Goal: Information Seeking & Learning: Check status

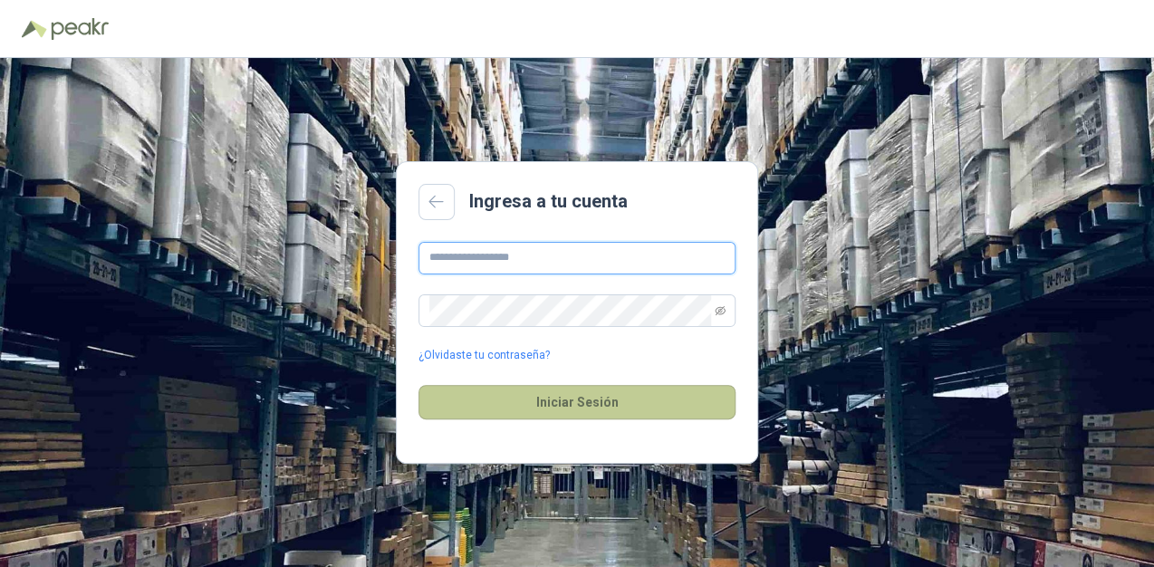
type input "**********"
click at [605, 399] on button "Iniciar Sesión" at bounding box center [576, 402] width 317 height 34
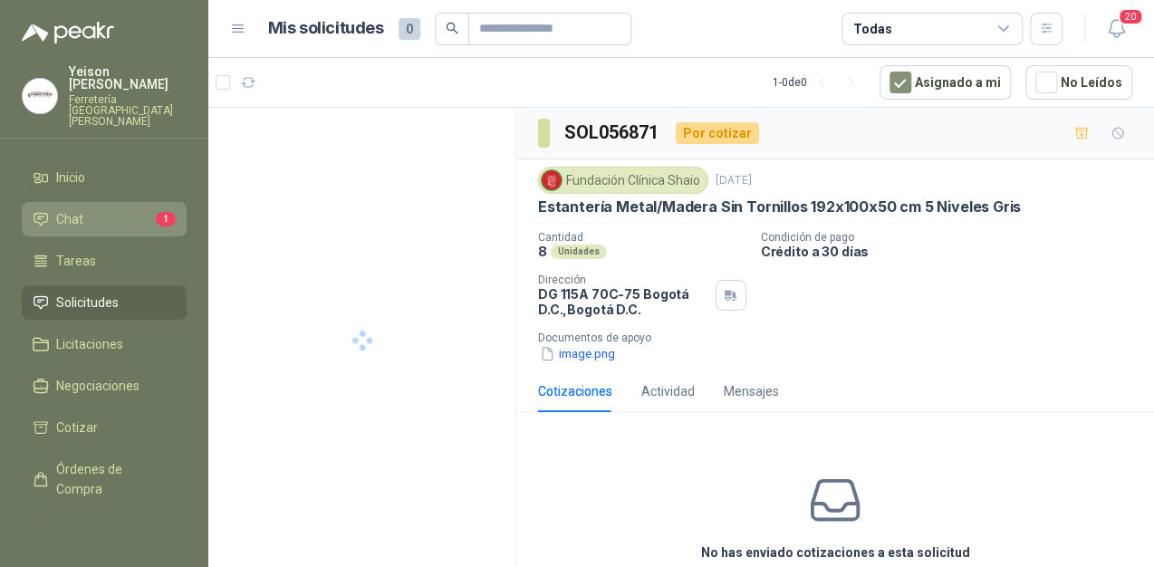
click at [132, 209] on li "Chat 1" at bounding box center [104, 219] width 143 height 20
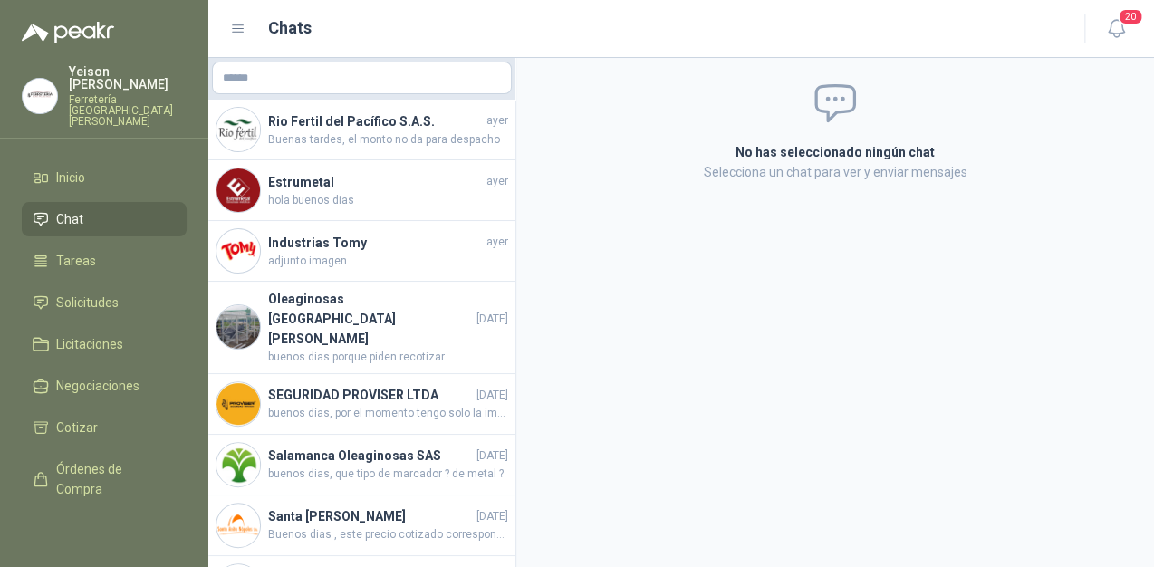
click at [112, 296] on ul "Inicio Chat Tareas Solicitudes Licitaciones Negociaciones Cotizar Órdenes de Co…" at bounding box center [104, 341] width 208 height 363
click at [115, 293] on span "Solicitudes" at bounding box center [87, 303] width 62 height 20
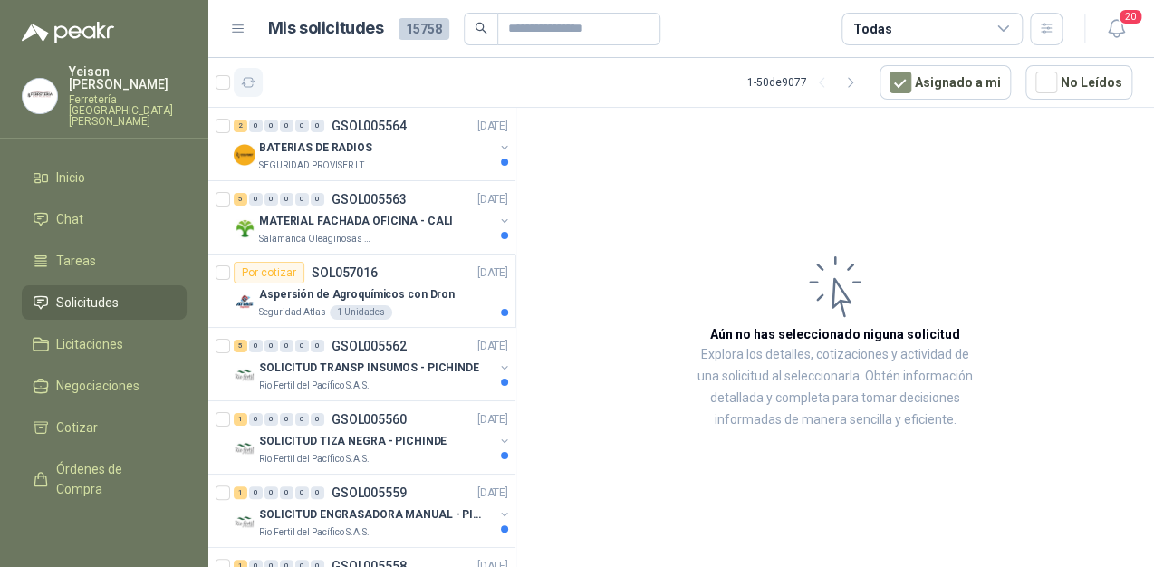
click at [246, 79] on icon "button" at bounding box center [248, 82] width 15 height 15
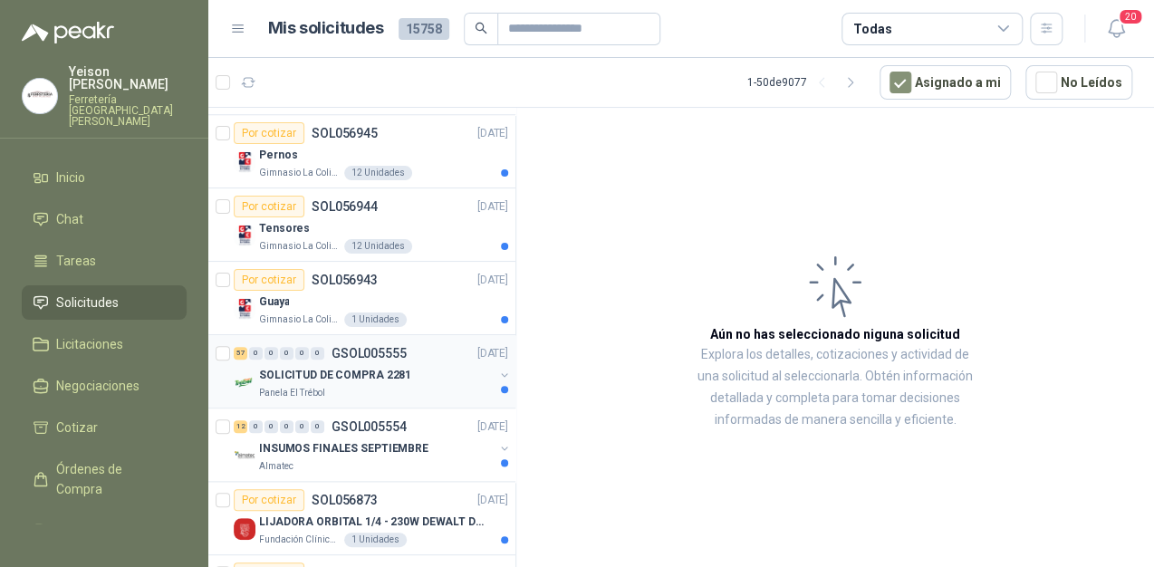
scroll to position [797, 0]
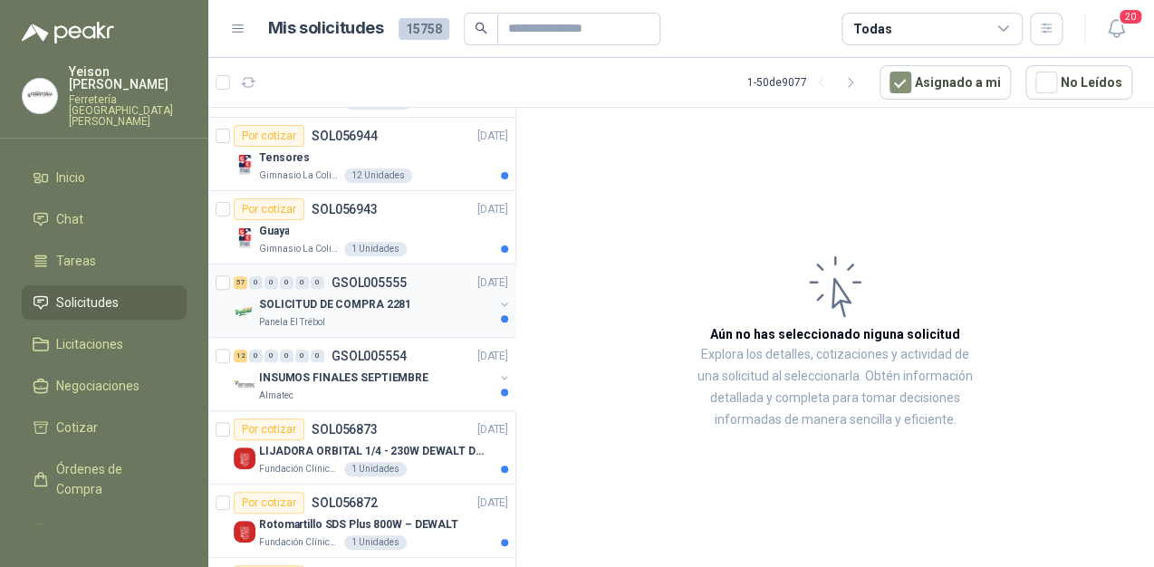
click at [349, 302] on p "SOLICITUD DE COMPRA 2281" at bounding box center [335, 304] width 152 height 17
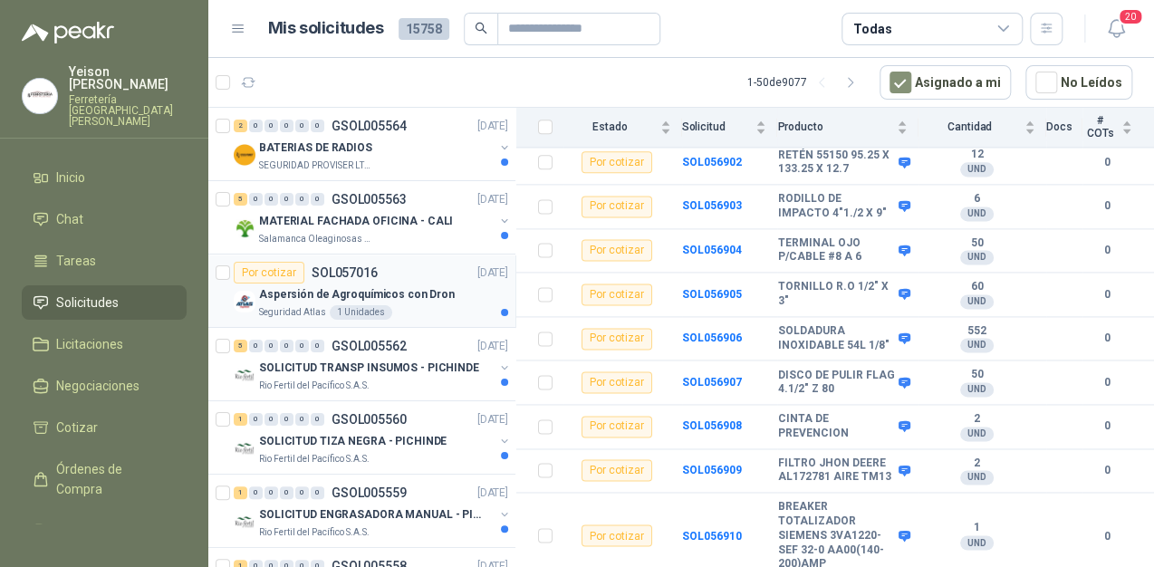
click at [368, 293] on p "Aspersión de Agroquímicos con Dron" at bounding box center [357, 294] width 196 height 17
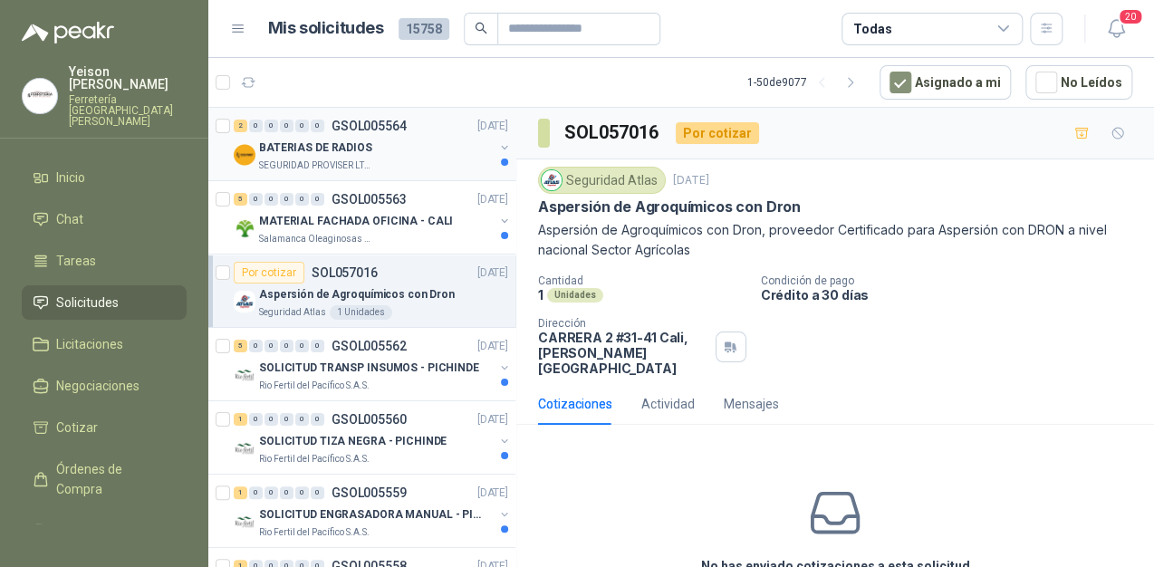
click at [348, 145] on p "BATERIAS DE RADIOS" at bounding box center [315, 147] width 113 height 17
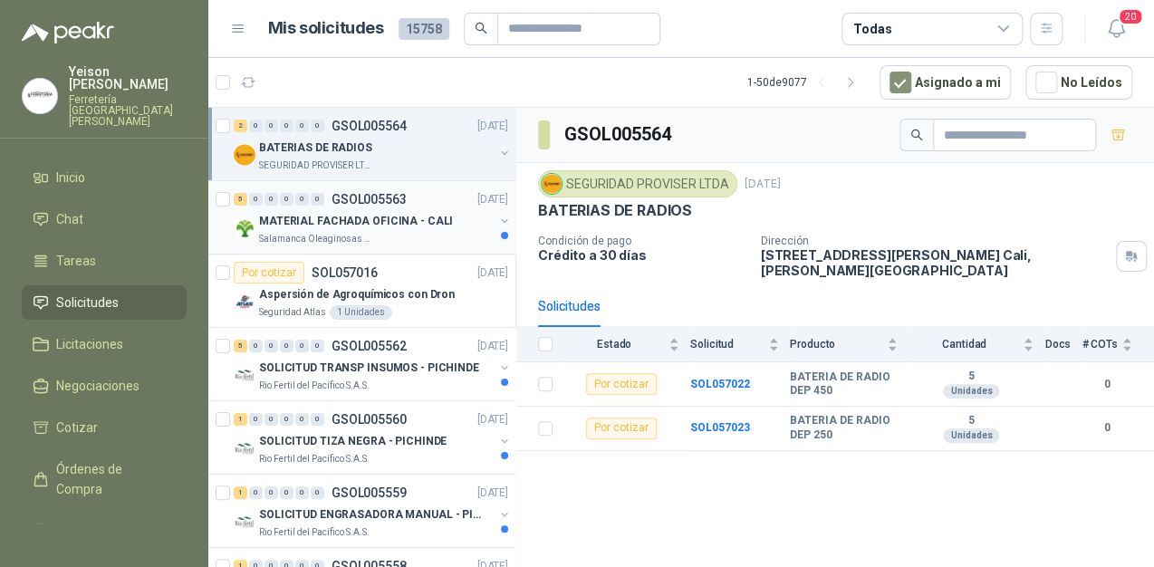
click at [373, 214] on p "MATERIAL FACHADA OFICINA - CALI" at bounding box center [356, 221] width 194 height 17
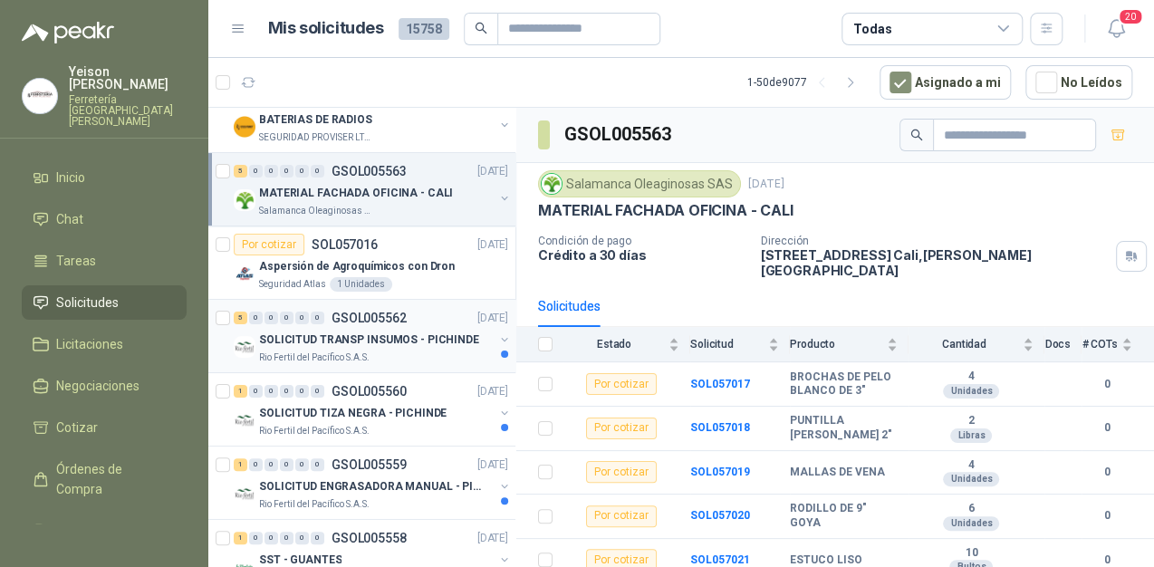
scroll to position [72, 0]
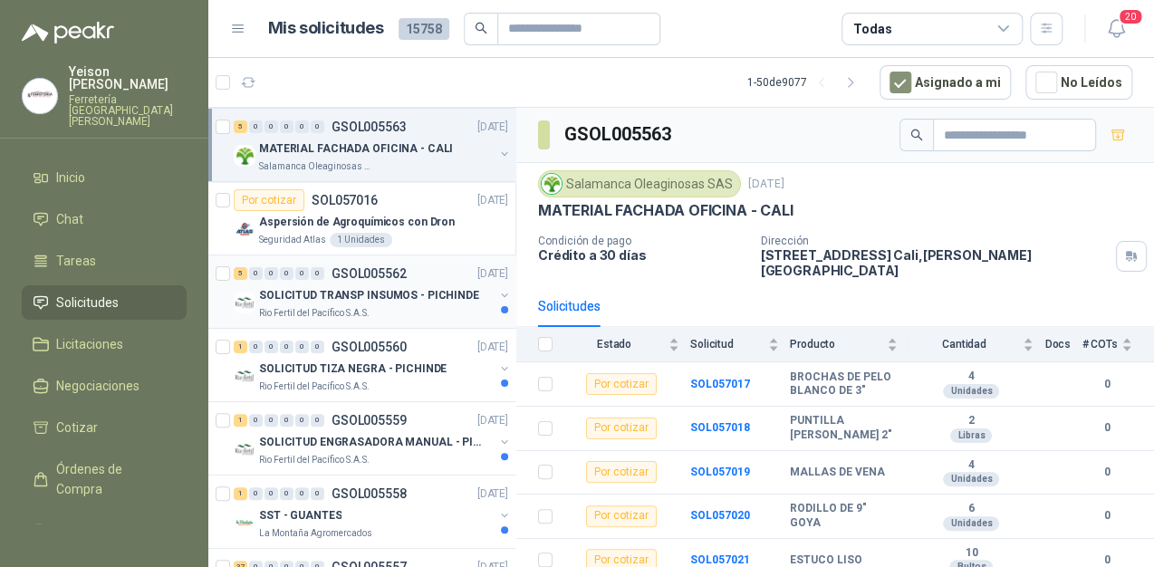
click at [413, 302] on p "SOLICITUD TRANSP INSUMOS - PICHINDE" at bounding box center [369, 295] width 220 height 17
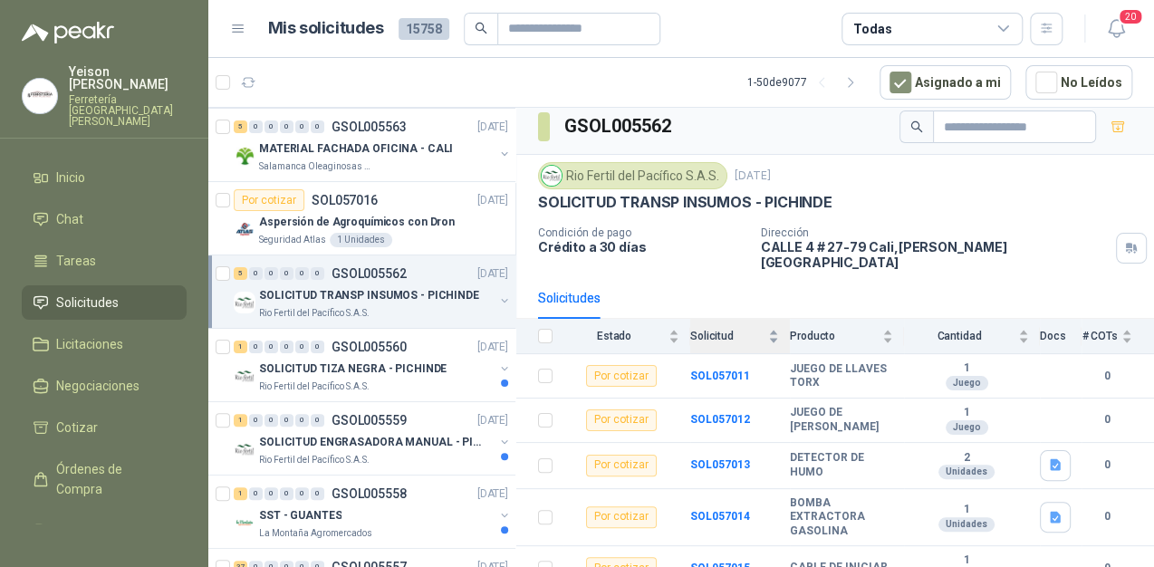
scroll to position [11, 0]
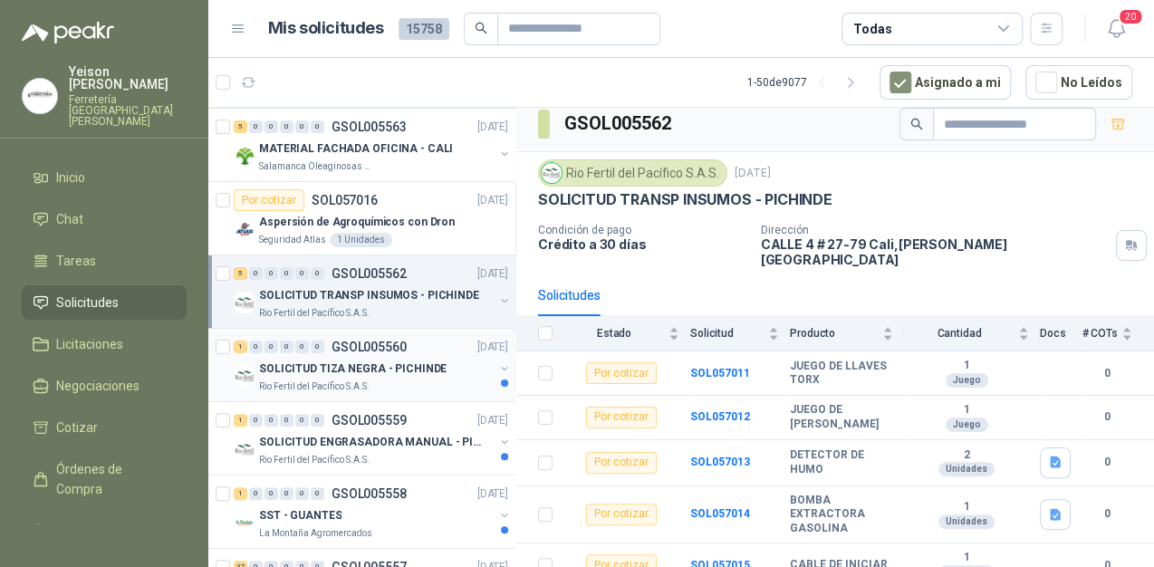
click at [404, 365] on p "SOLICITUD TIZA NEGRA - PICHINDE" at bounding box center [352, 368] width 187 height 17
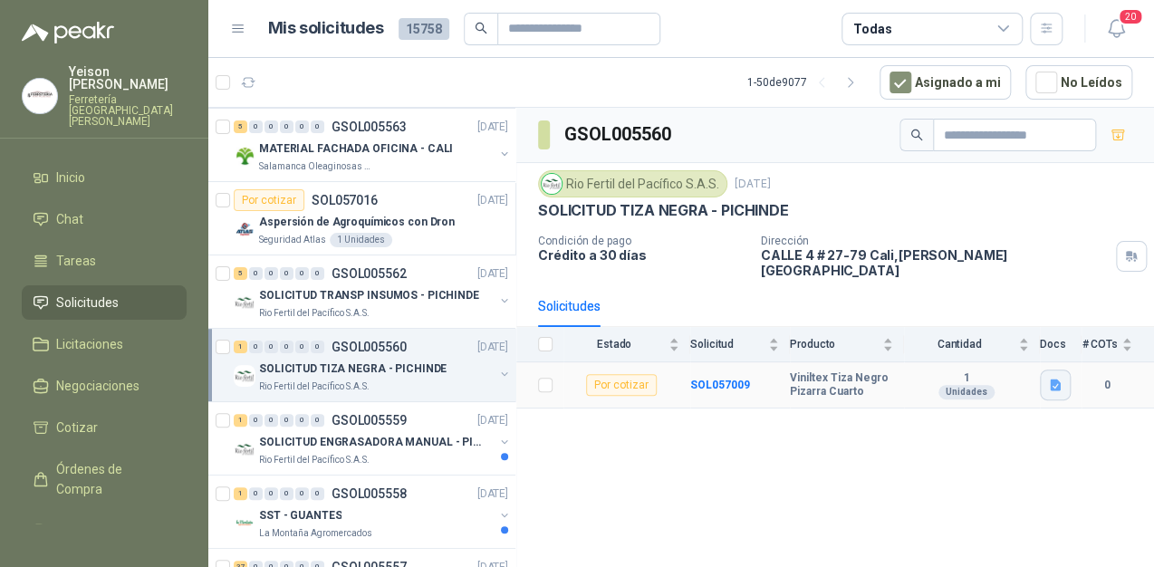
click at [1051, 379] on icon "button" at bounding box center [1055, 385] width 11 height 12
click at [857, 341] on div "Captura de pantalla [DATE] 080538.png" at bounding box center [945, 331] width 252 height 43
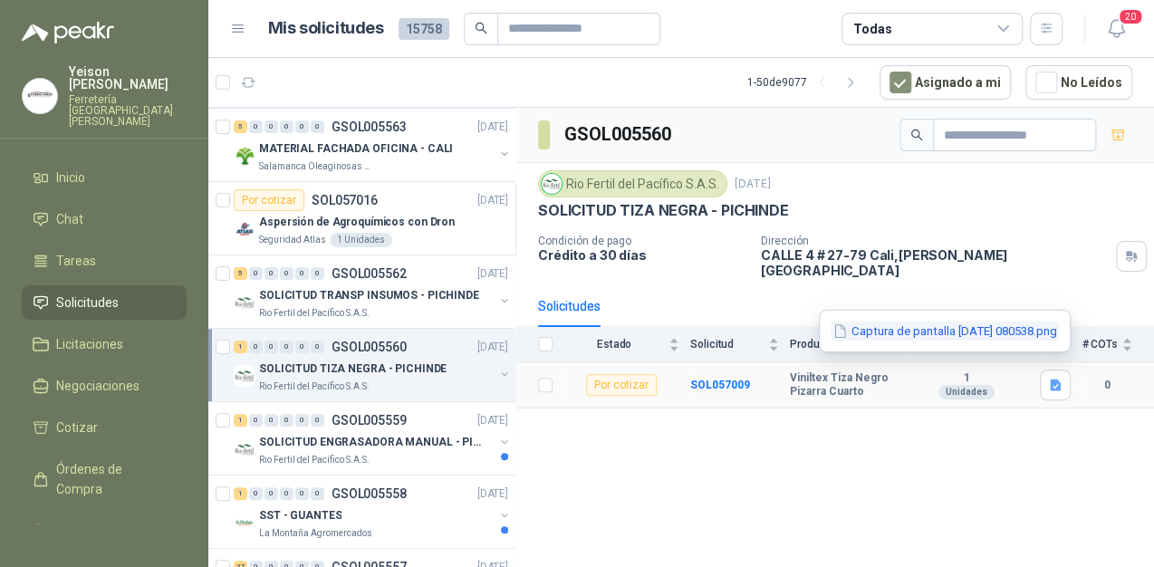
click at [830, 329] on button "Captura de pantalla [DATE] 080538.png" at bounding box center [944, 330] width 228 height 19
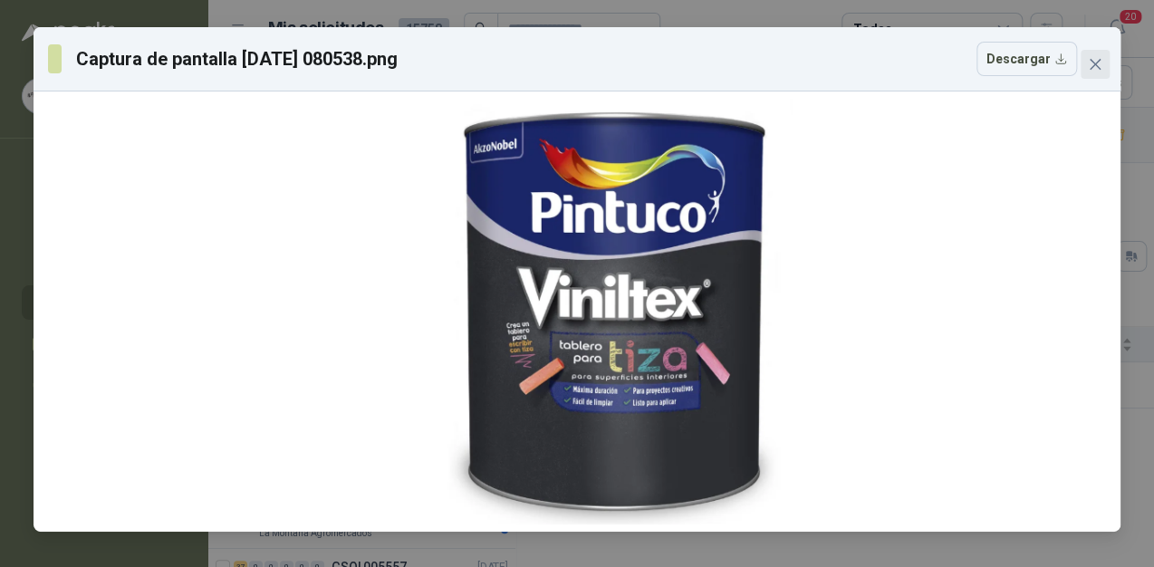
click at [1085, 58] on span "Close" at bounding box center [1094, 64] width 29 height 14
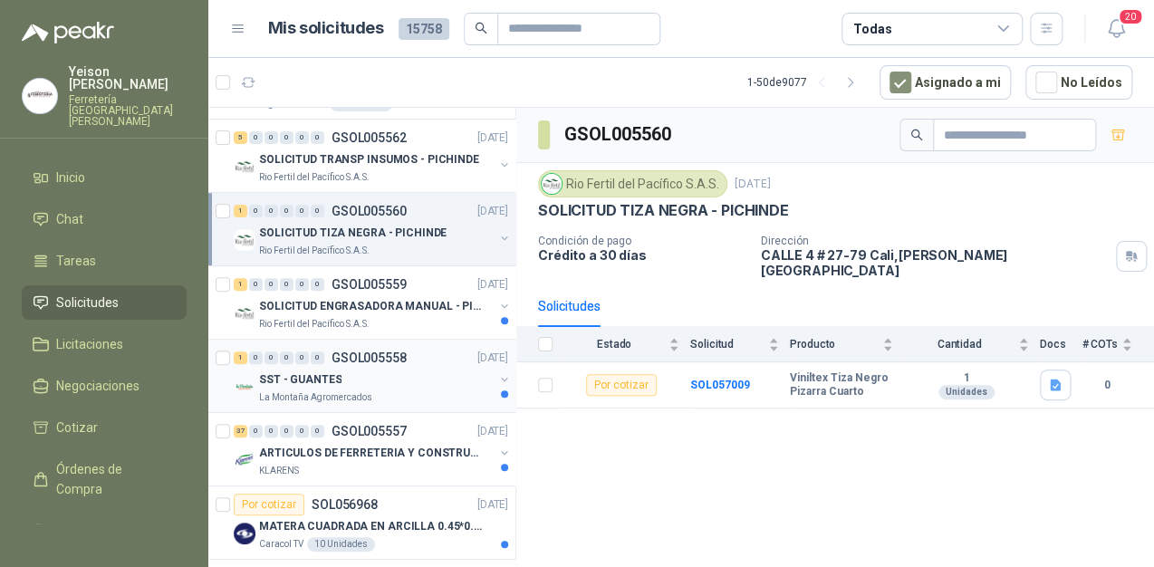
scroll to position [217, 0]
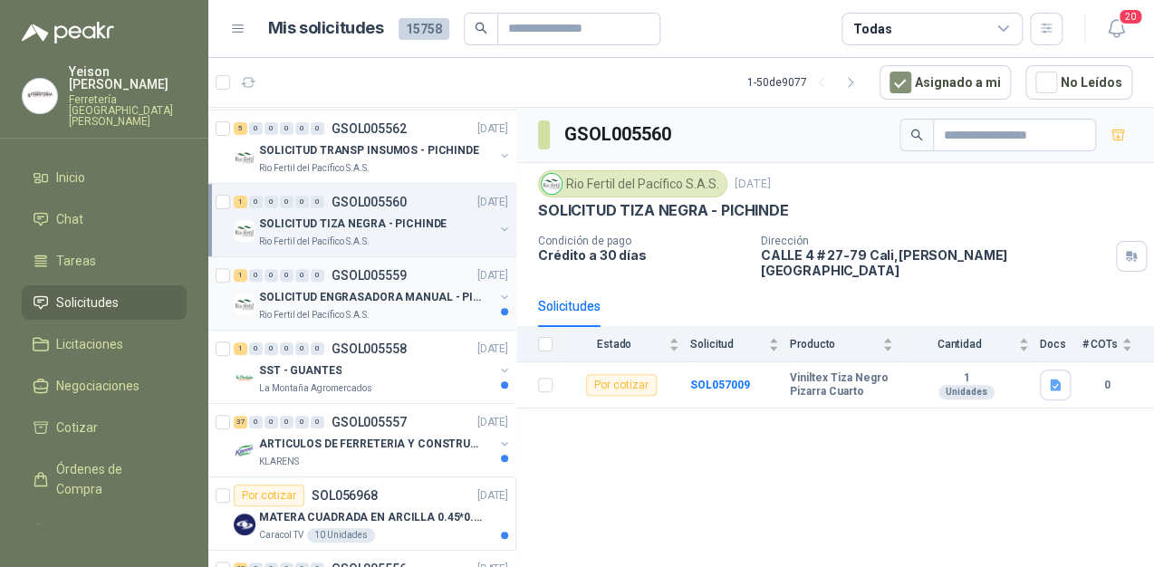
click at [395, 293] on p "SOLICITUD ENGRASADORA MANUAL - PICHINDE" at bounding box center [371, 297] width 225 height 17
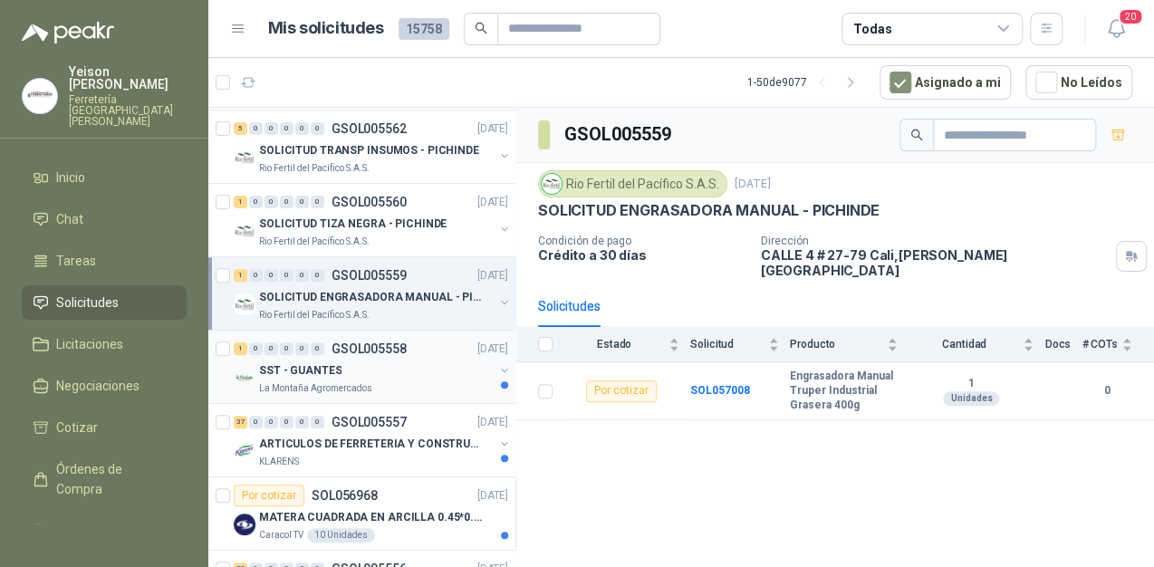
click at [424, 381] on div "La Montaña Agromercados" at bounding box center [376, 388] width 235 height 14
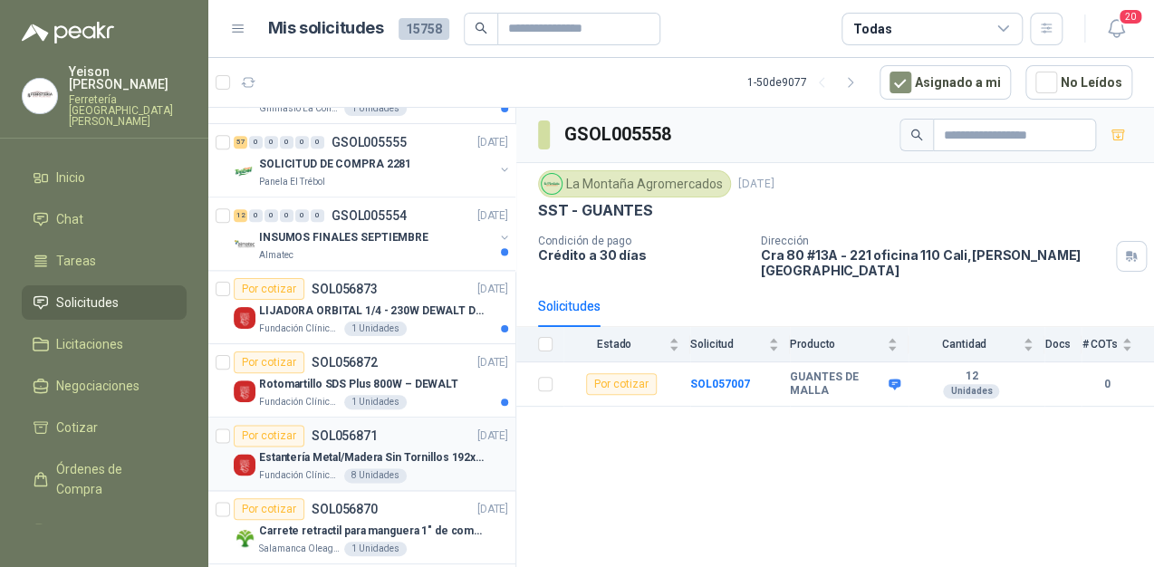
scroll to position [1014, 0]
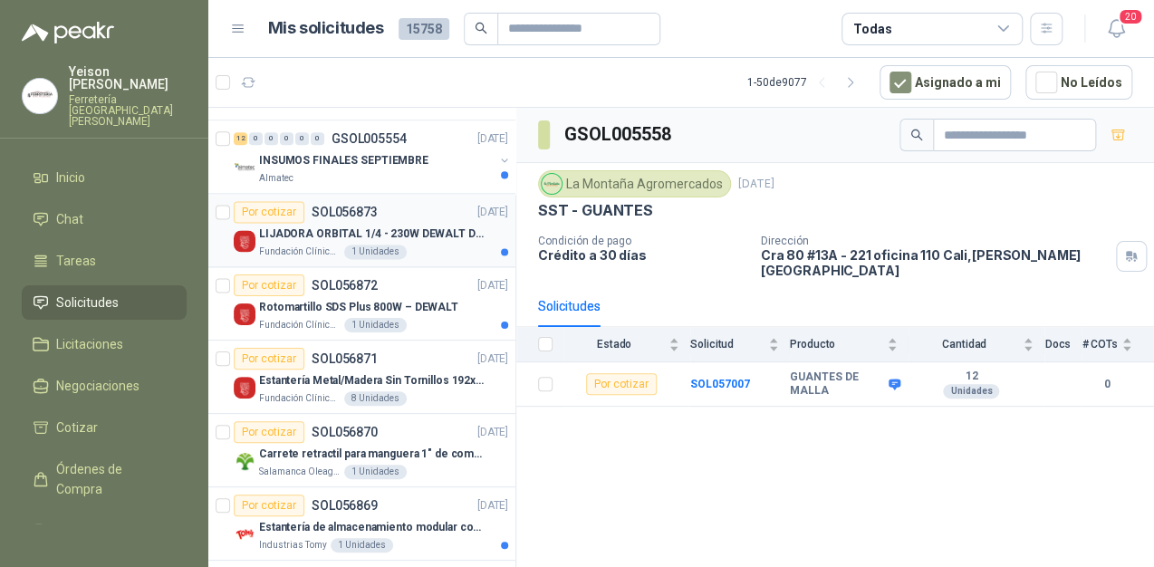
click at [380, 225] on p "LIJADORA ORBITAL 1/4 - 230W DEWALT DWE6411-B3" at bounding box center [371, 233] width 225 height 17
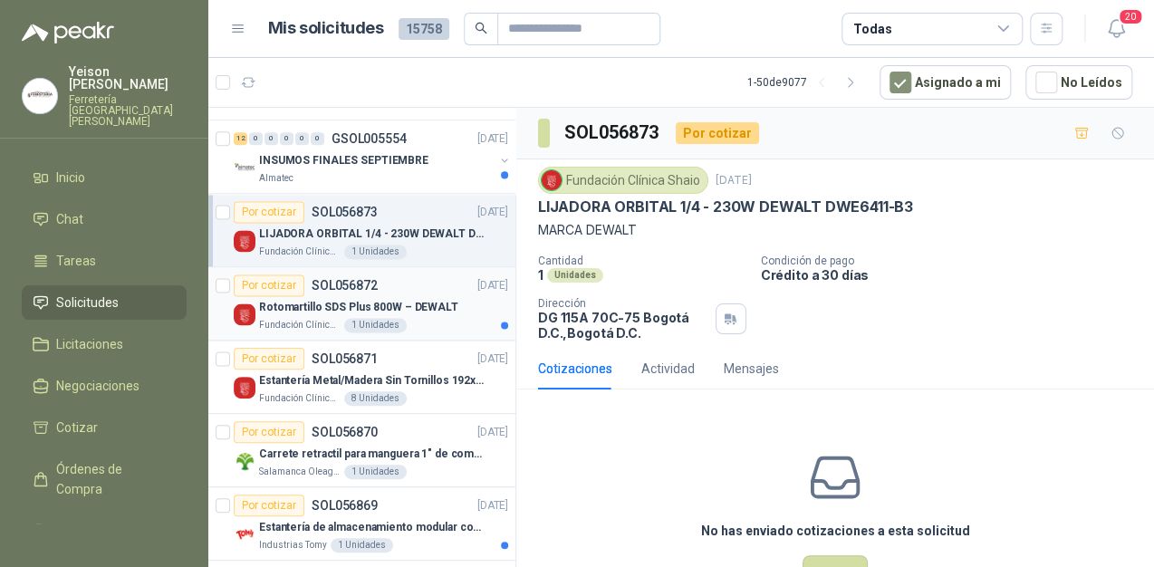
click at [433, 299] on p "Rotomartillo SDS Plus 800W – DEWALT" at bounding box center [358, 307] width 199 height 17
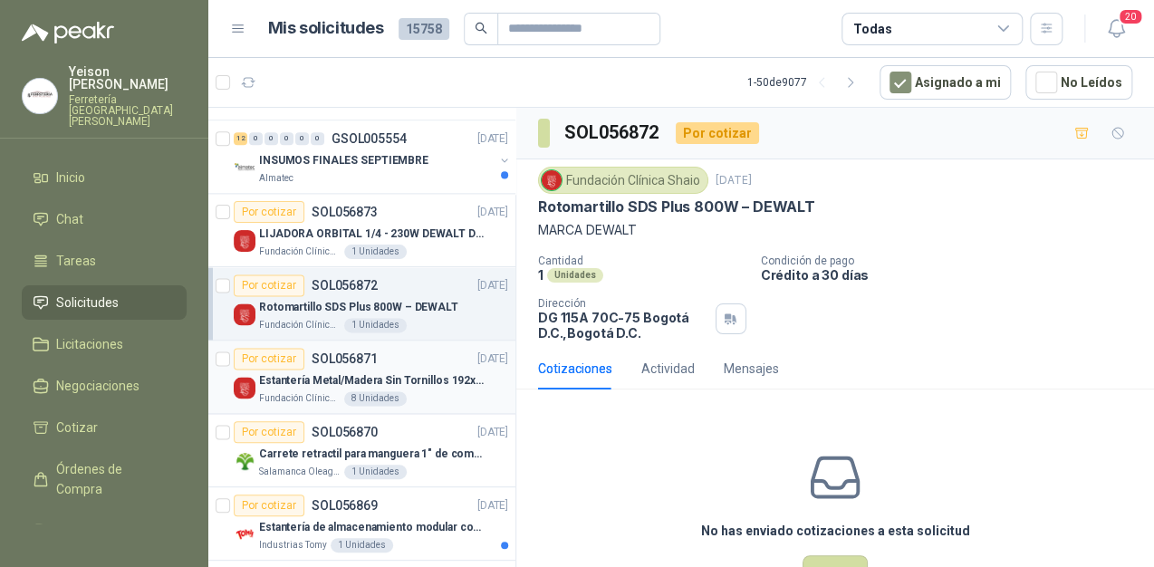
click at [407, 379] on p "Estantería Metal/Madera Sin Tornillos 192x100x50 cm 5 Niveles Gris" at bounding box center [371, 380] width 225 height 17
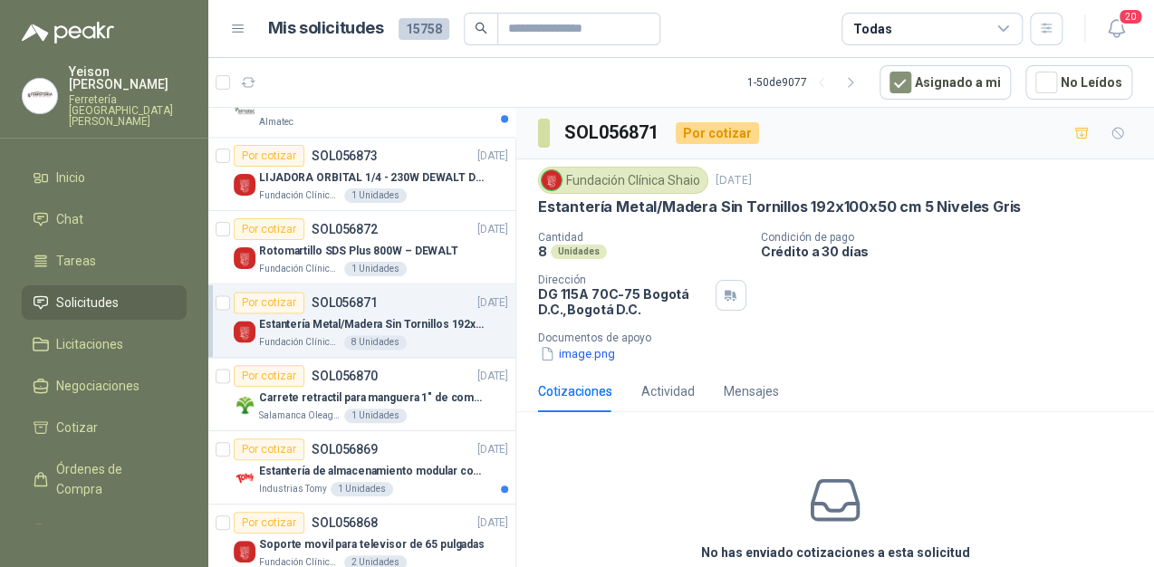
scroll to position [1159, 0]
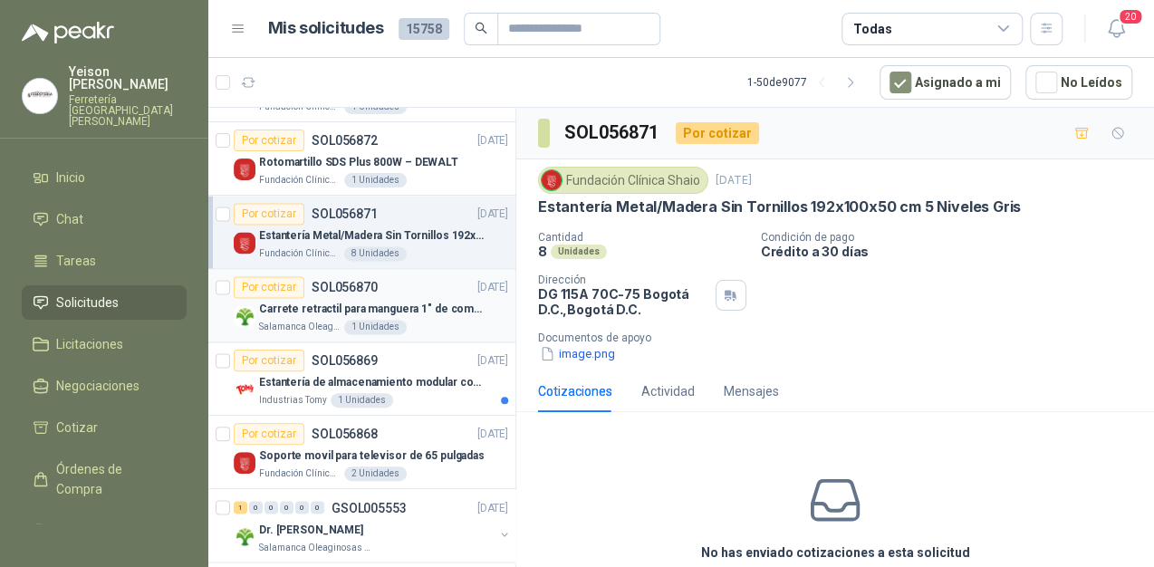
click at [417, 320] on div "Salamanca Oleaginosas SAS 1 Unidades" at bounding box center [383, 327] width 249 height 14
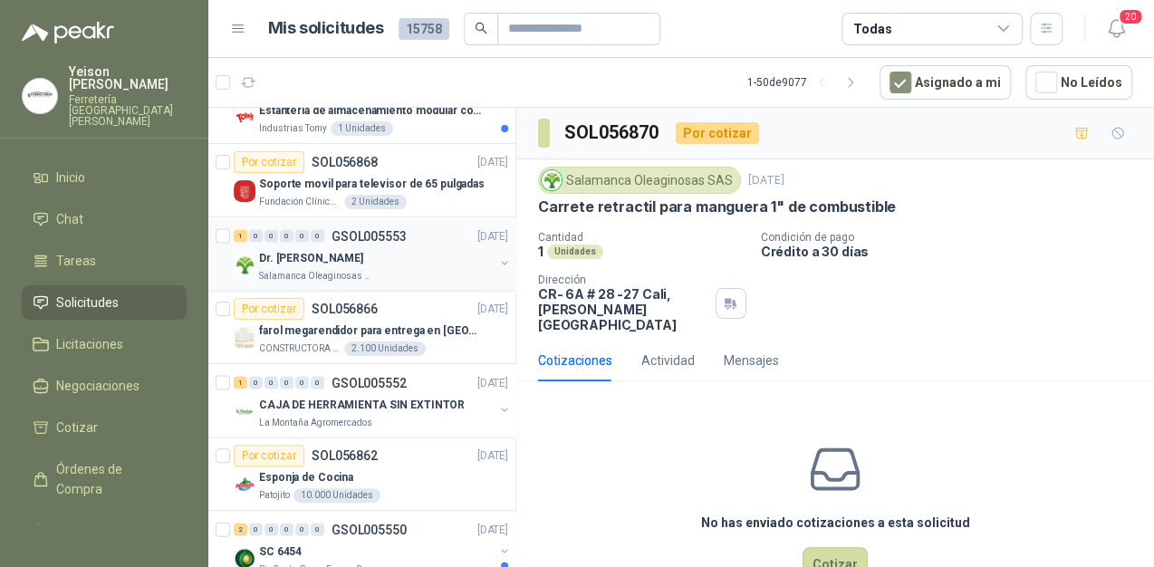
scroll to position [1521, 0]
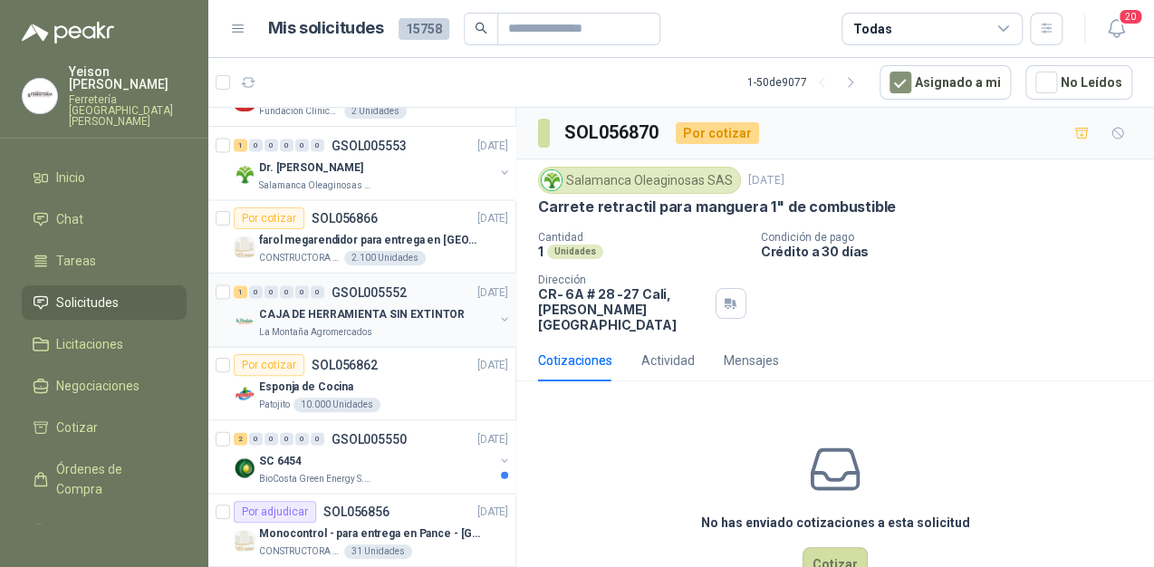
click at [380, 308] on p "CAJA DE HERRAMIENTA SIN EXTINTOR" at bounding box center [362, 313] width 206 height 17
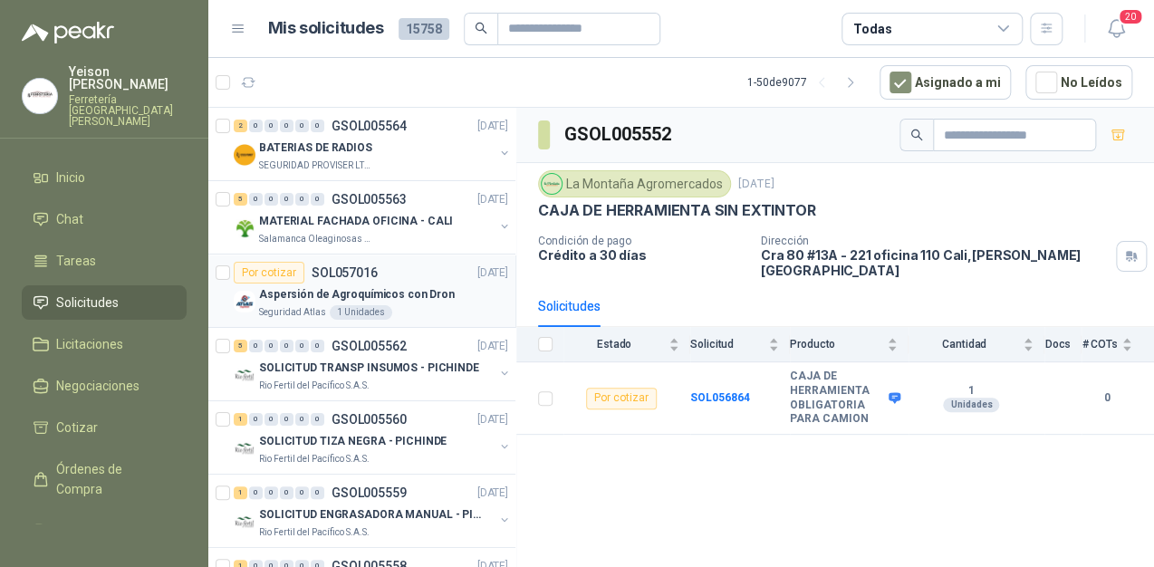
click at [406, 301] on p "Aspersión de Agroquímicos con Dron" at bounding box center [357, 294] width 196 height 17
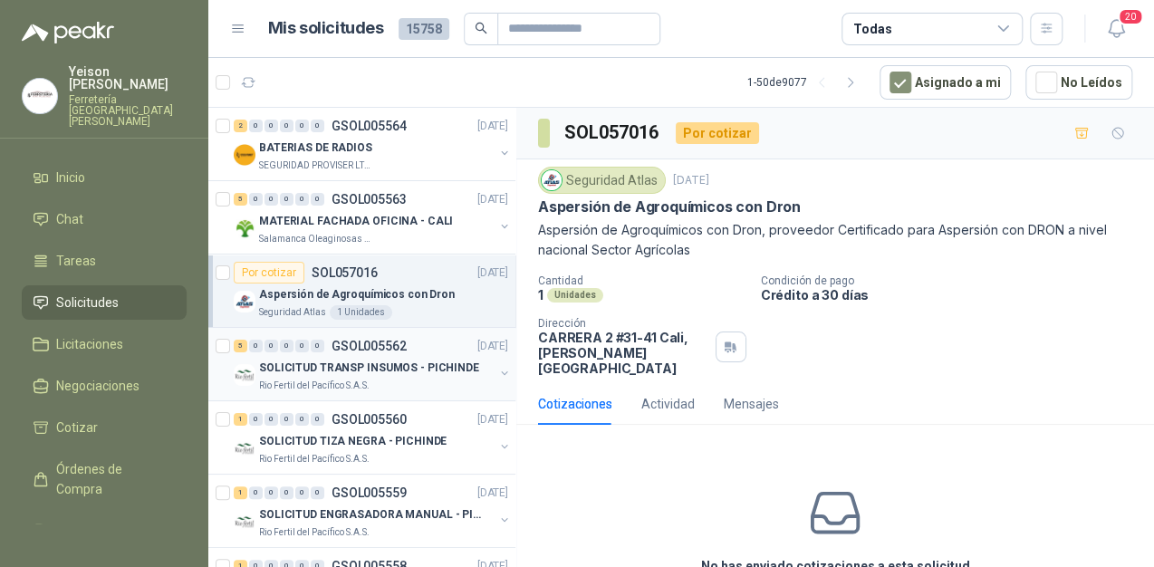
click at [397, 352] on div "5 0 0 0 0 0 GSOL005562 [DATE]" at bounding box center [373, 346] width 278 height 22
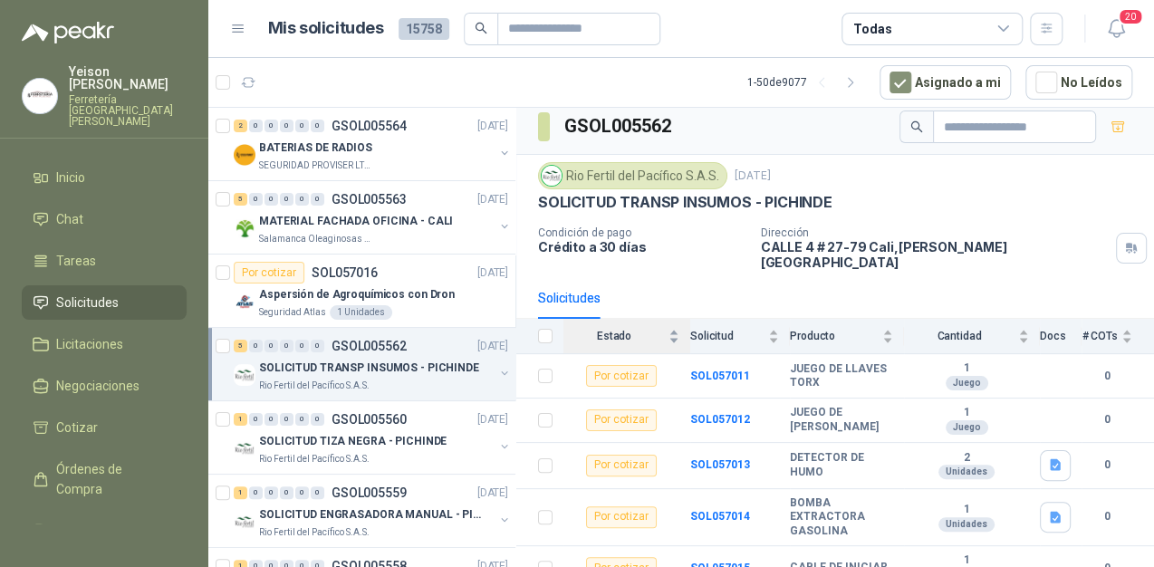
scroll to position [11, 0]
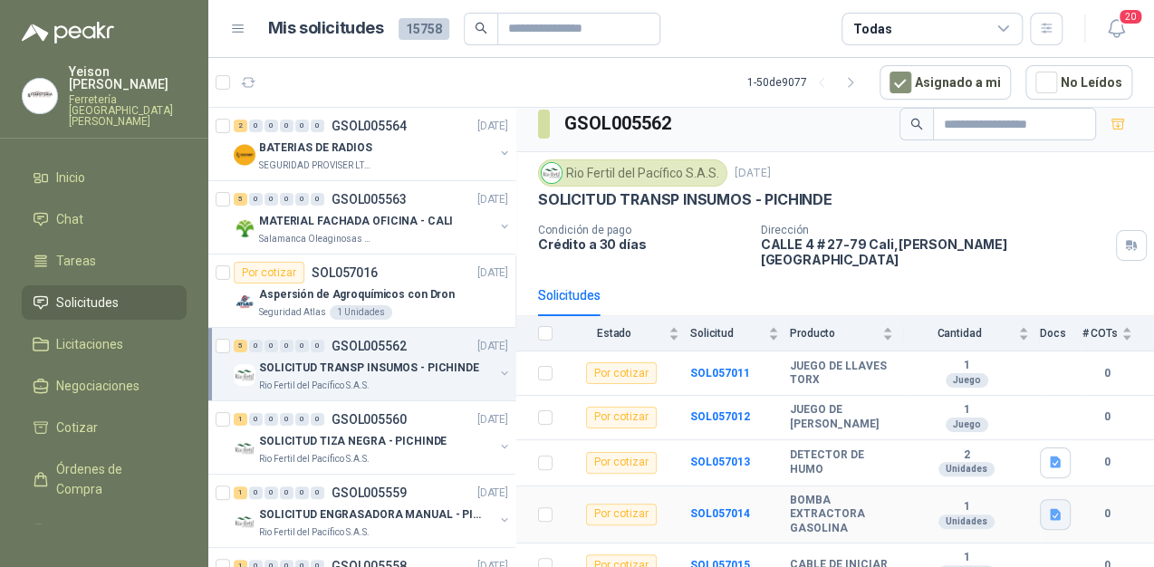
click at [1048, 507] on icon "button" at bounding box center [1055, 514] width 15 height 15
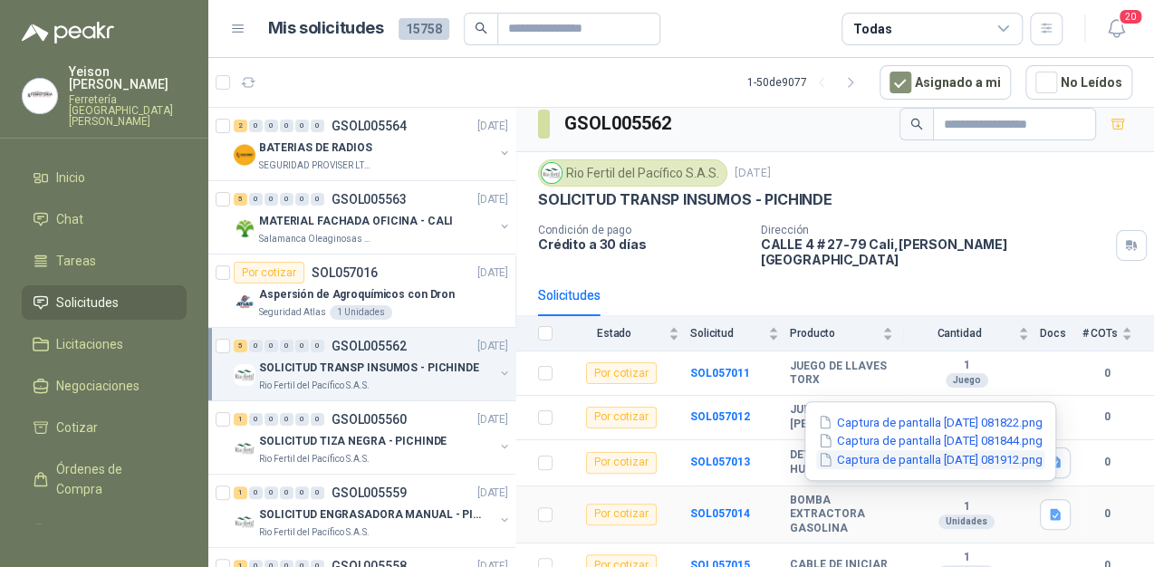
click at [914, 461] on button "Captura de pantalla [DATE] 081912.png" at bounding box center [930, 459] width 228 height 19
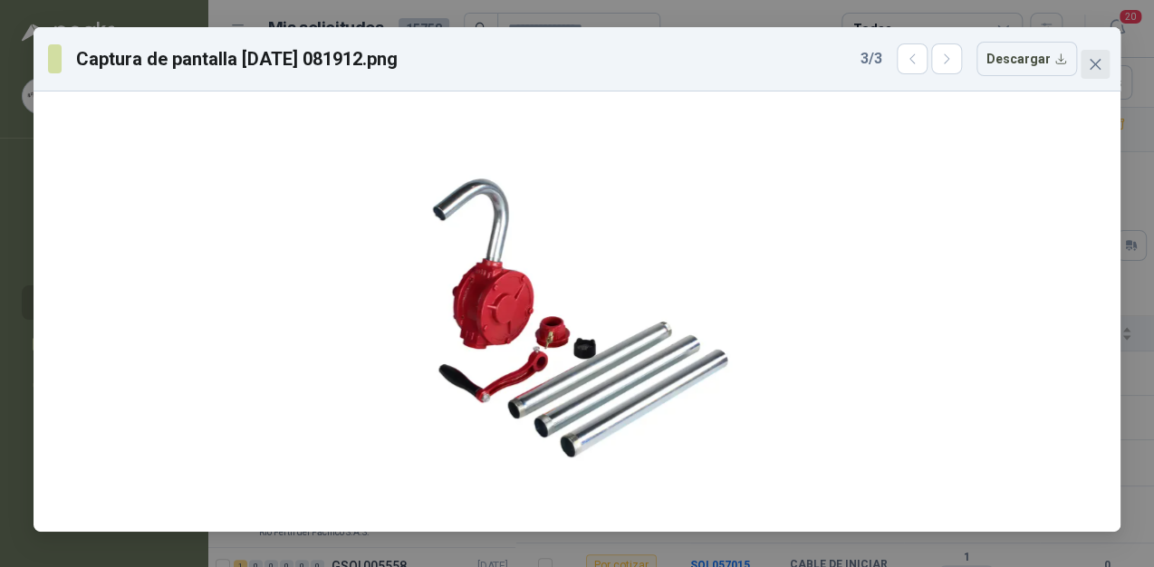
click at [1098, 75] on button "Close" at bounding box center [1094, 64] width 29 height 29
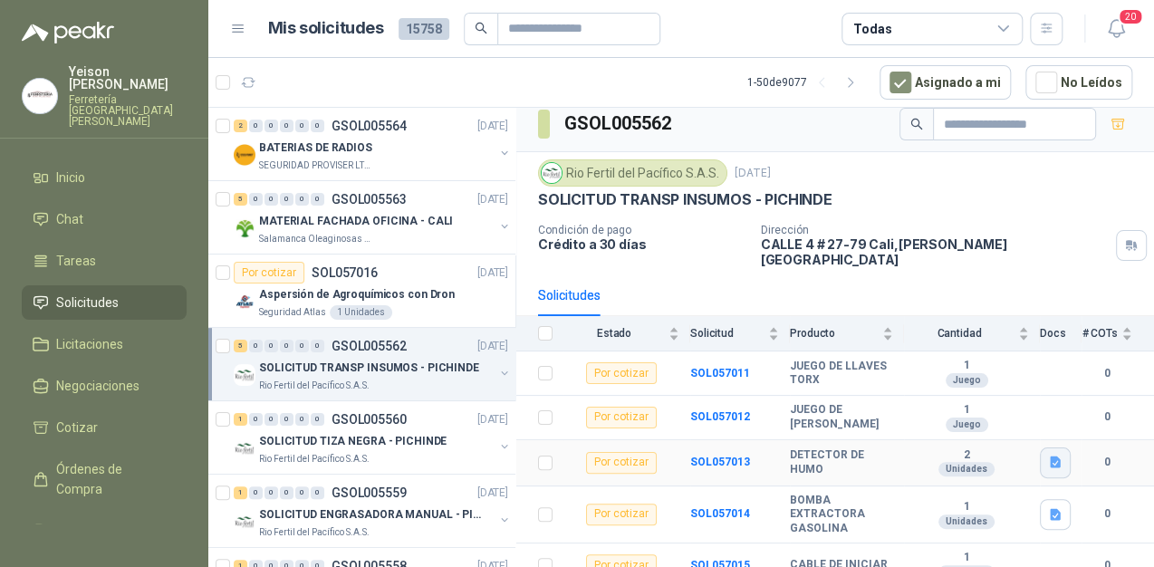
click at [1048, 455] on icon "button" at bounding box center [1055, 462] width 15 height 15
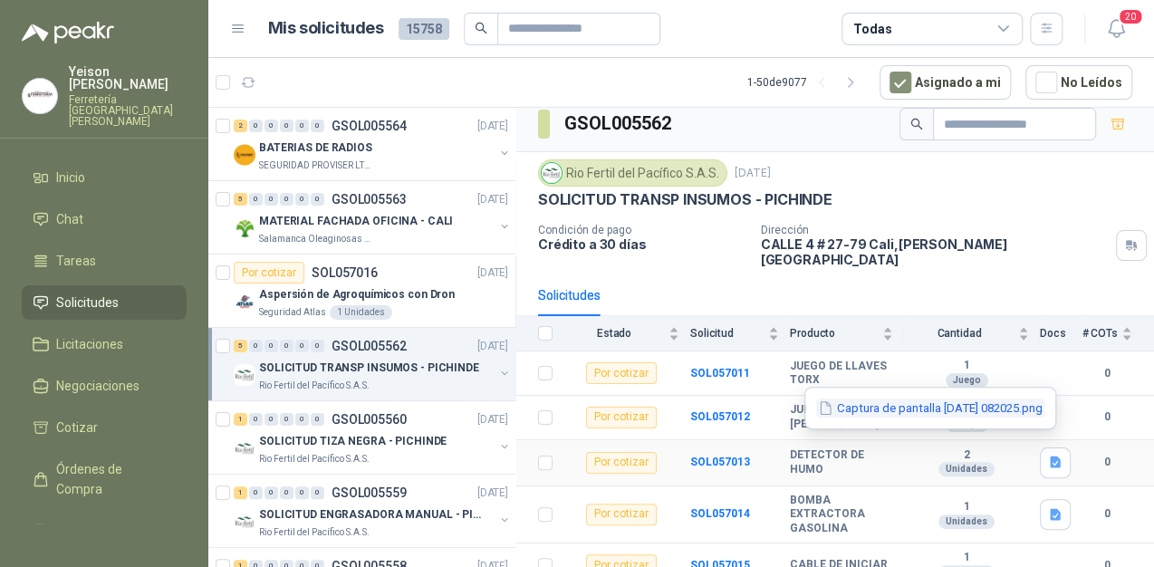
click at [956, 406] on button "Captura de pantalla [DATE] 082025.png" at bounding box center [930, 407] width 228 height 19
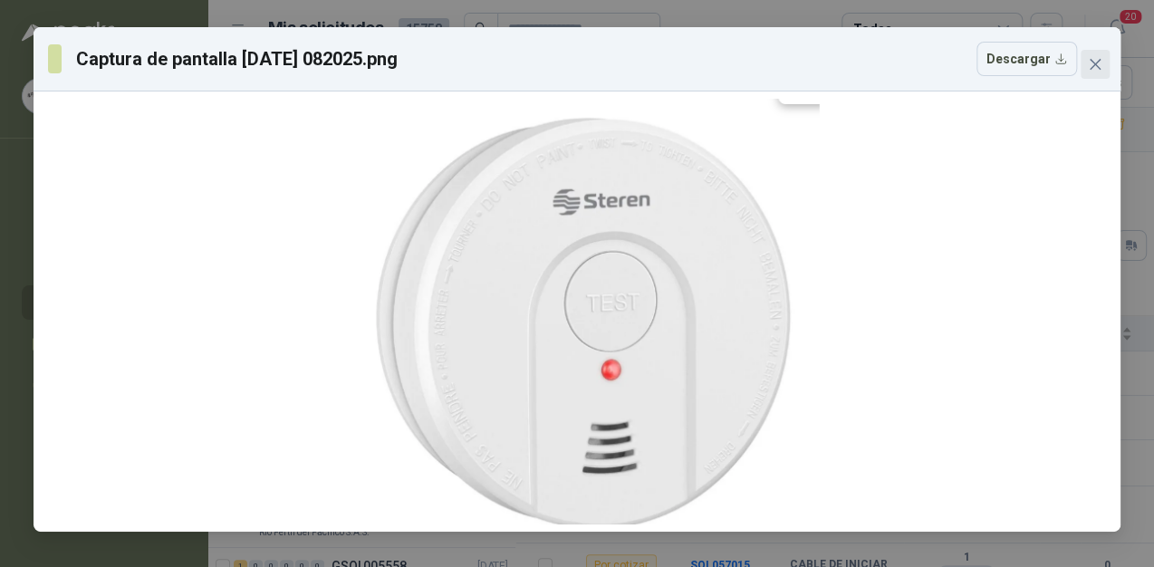
click at [1101, 67] on span "Close" at bounding box center [1094, 64] width 29 height 14
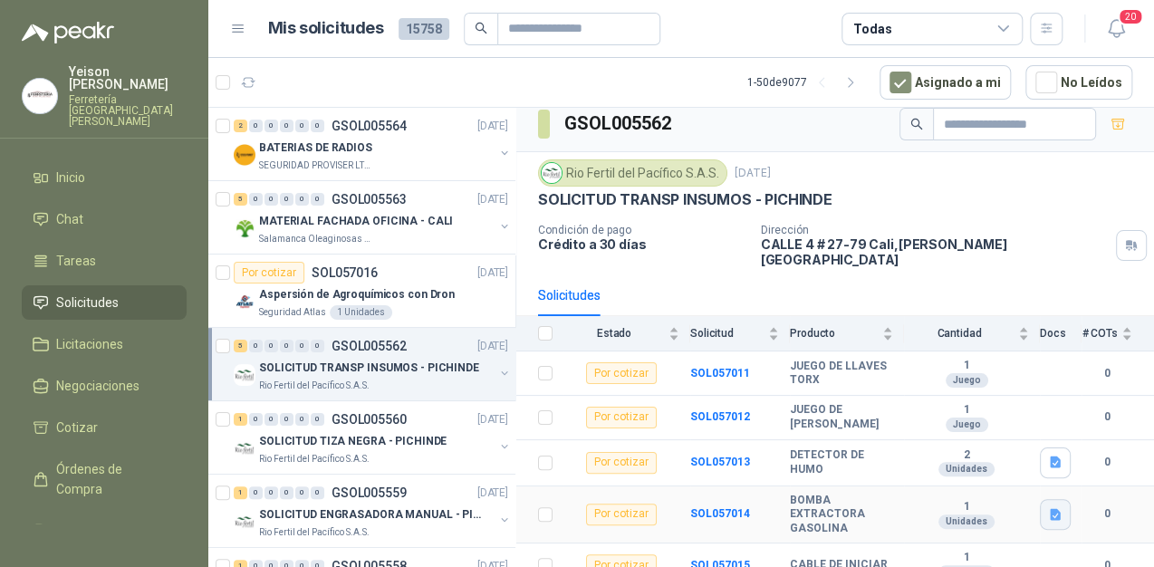
click at [1050, 508] on icon "button" at bounding box center [1055, 514] width 11 height 12
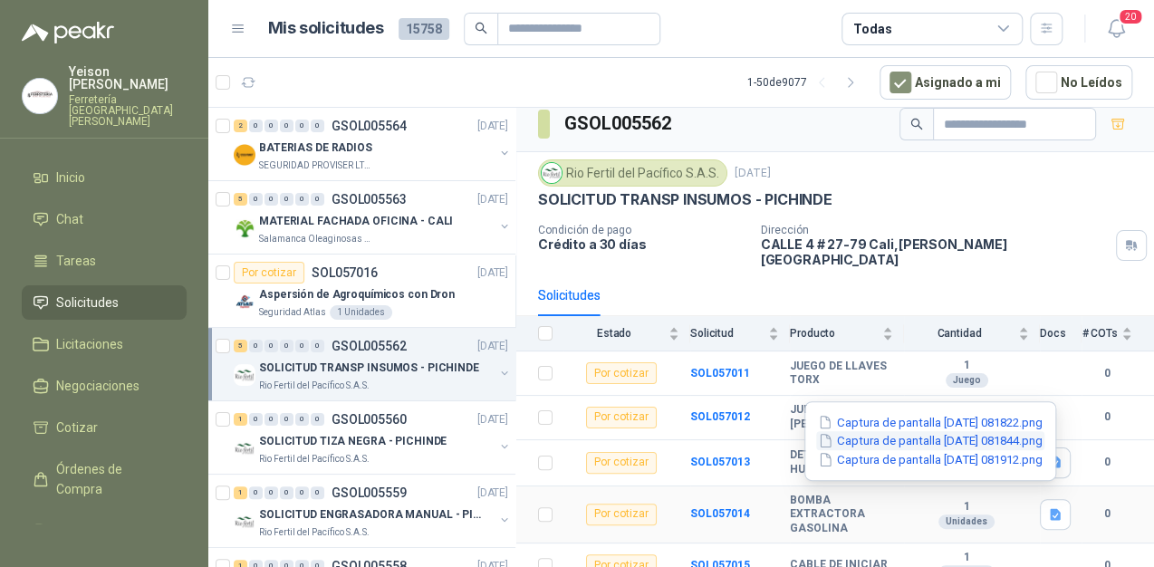
click at [942, 435] on button "Captura de pantalla [DATE] 081844.png" at bounding box center [930, 440] width 228 height 19
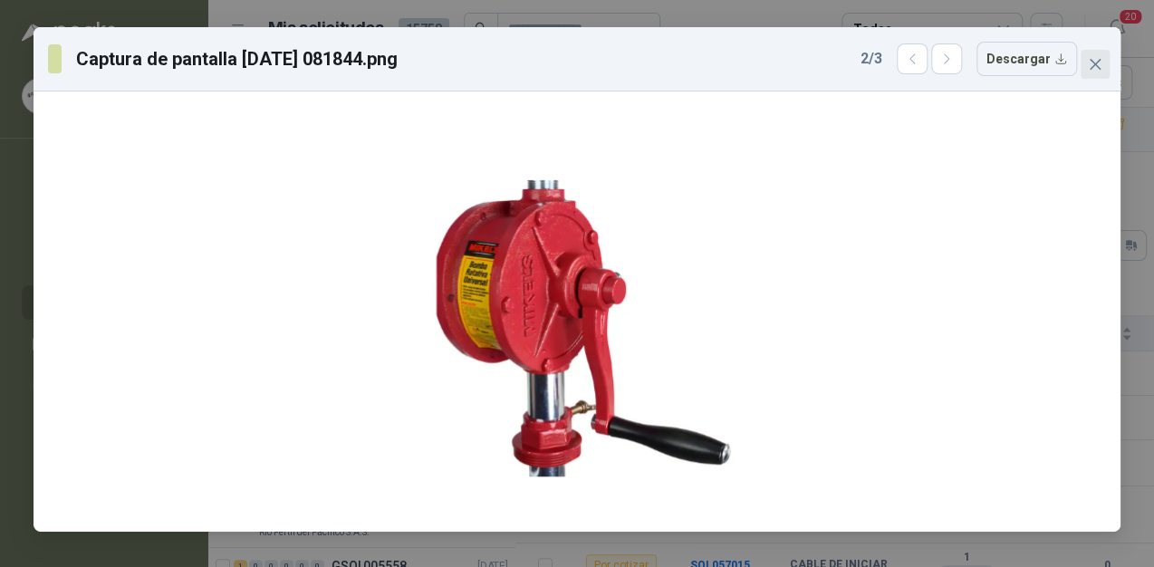
click at [1090, 67] on icon "close" at bounding box center [1095, 64] width 14 height 14
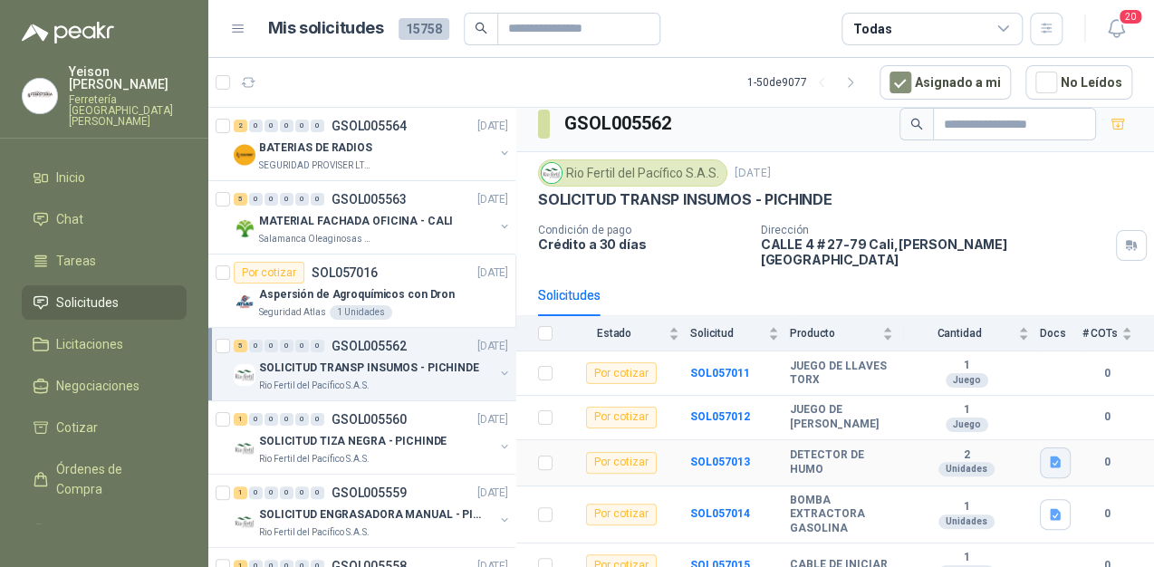
click at [1048, 455] on icon "button" at bounding box center [1055, 462] width 15 height 15
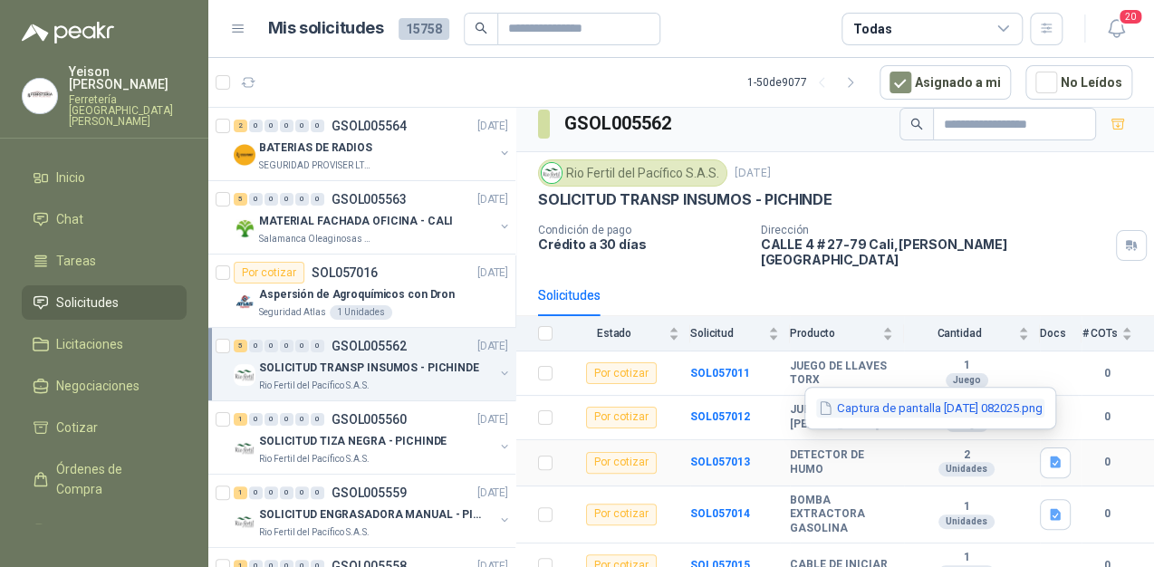
click at [991, 413] on button "Captura de pantalla [DATE] 082025.png" at bounding box center [930, 407] width 228 height 19
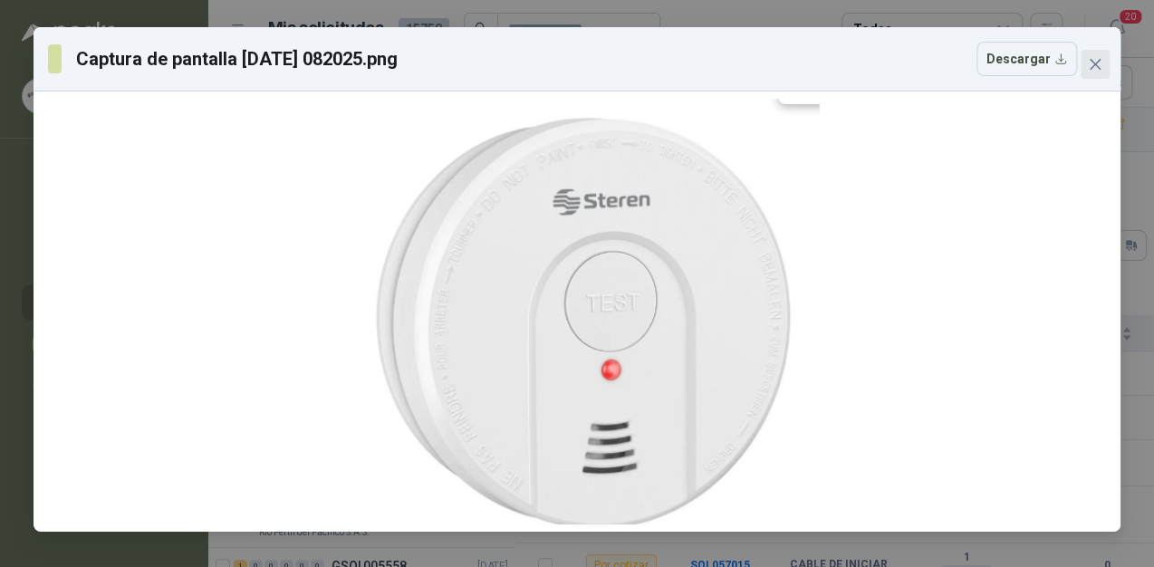
click at [1097, 67] on icon "close" at bounding box center [1094, 64] width 11 height 11
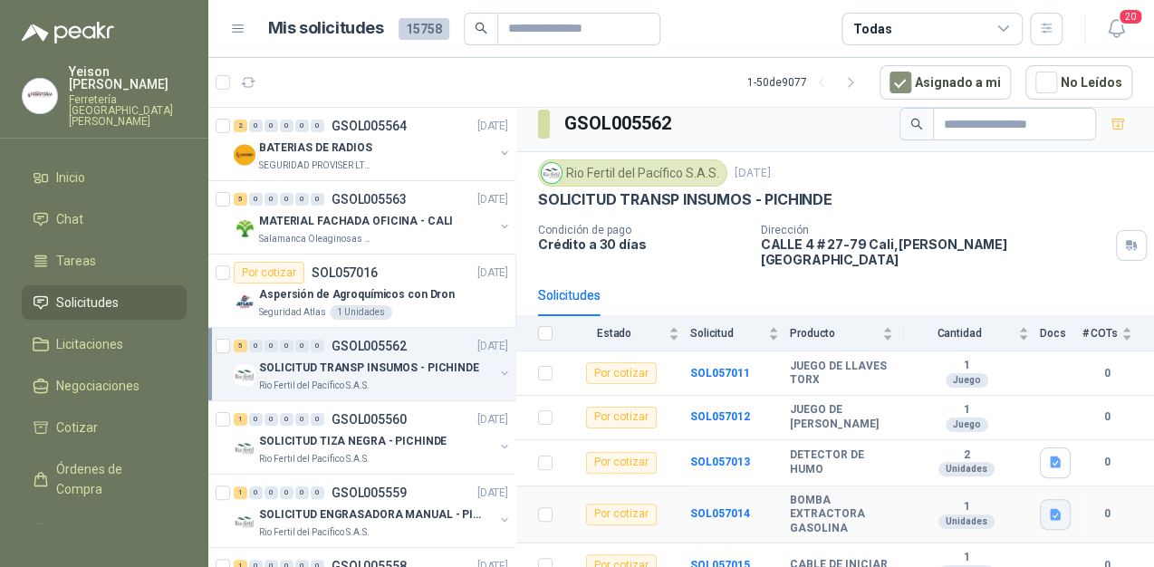
click at [1048, 503] on button "button" at bounding box center [1055, 514] width 31 height 31
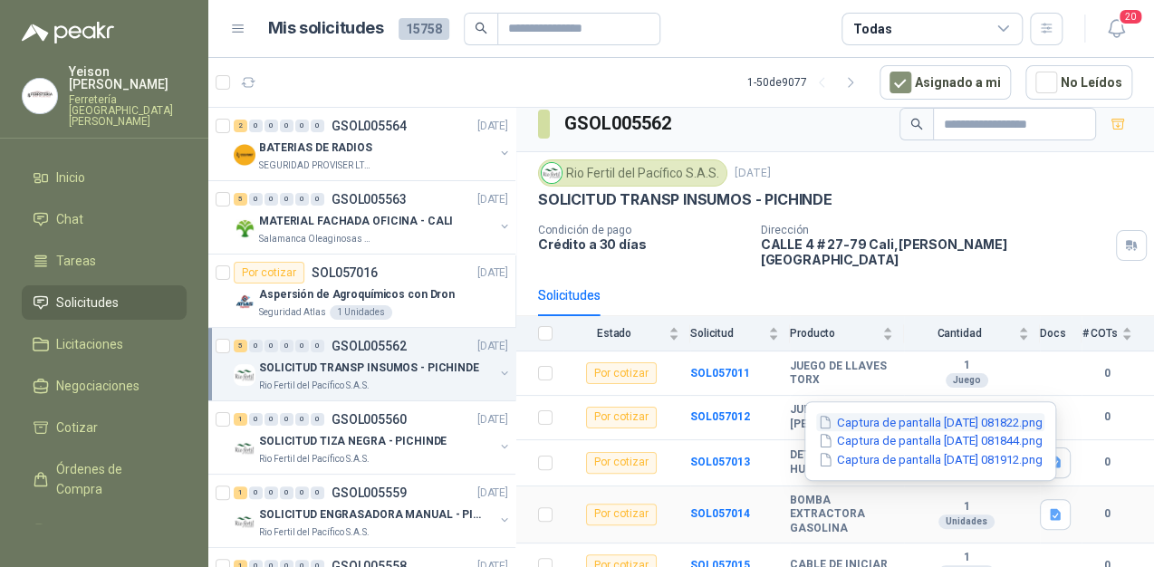
click at [971, 421] on button "Captura de pantalla [DATE] 081822.png" at bounding box center [930, 422] width 228 height 19
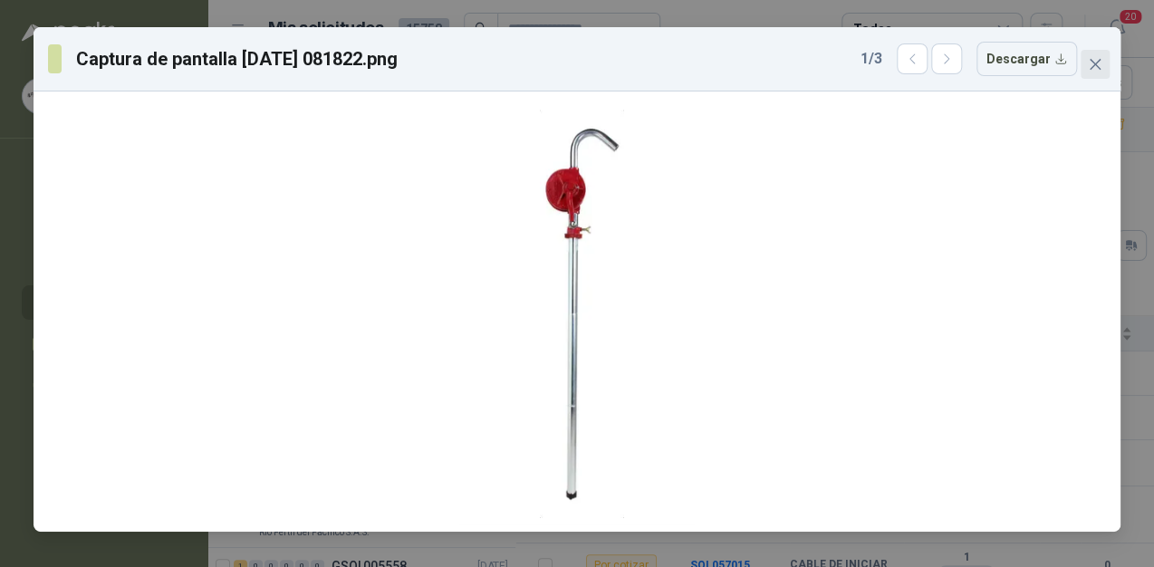
click at [1093, 51] on button "Close" at bounding box center [1094, 64] width 29 height 29
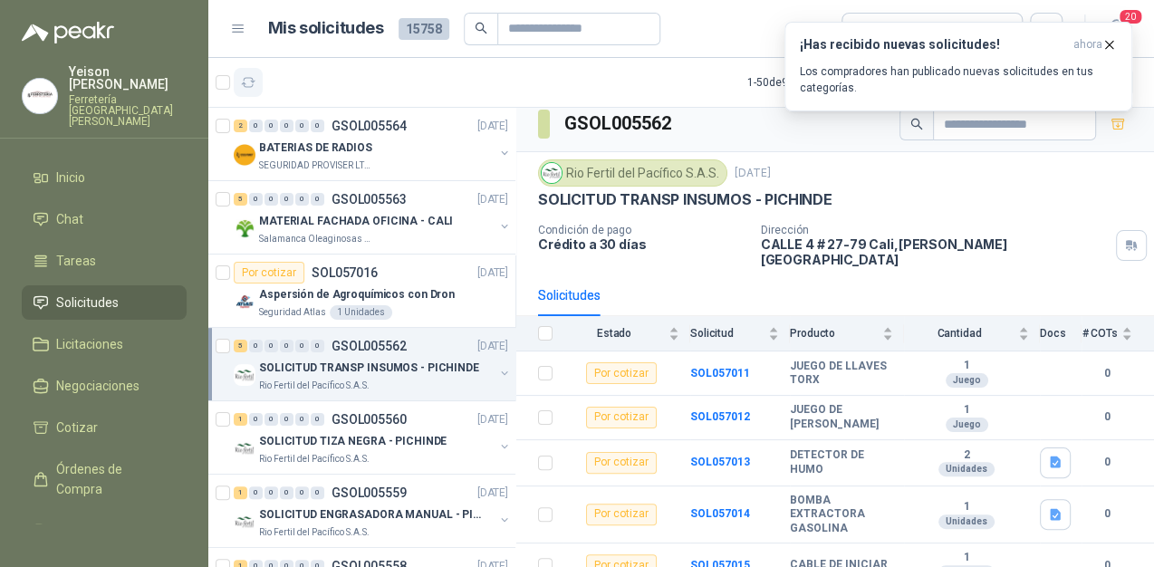
click at [251, 85] on icon "button" at bounding box center [248, 82] width 15 height 15
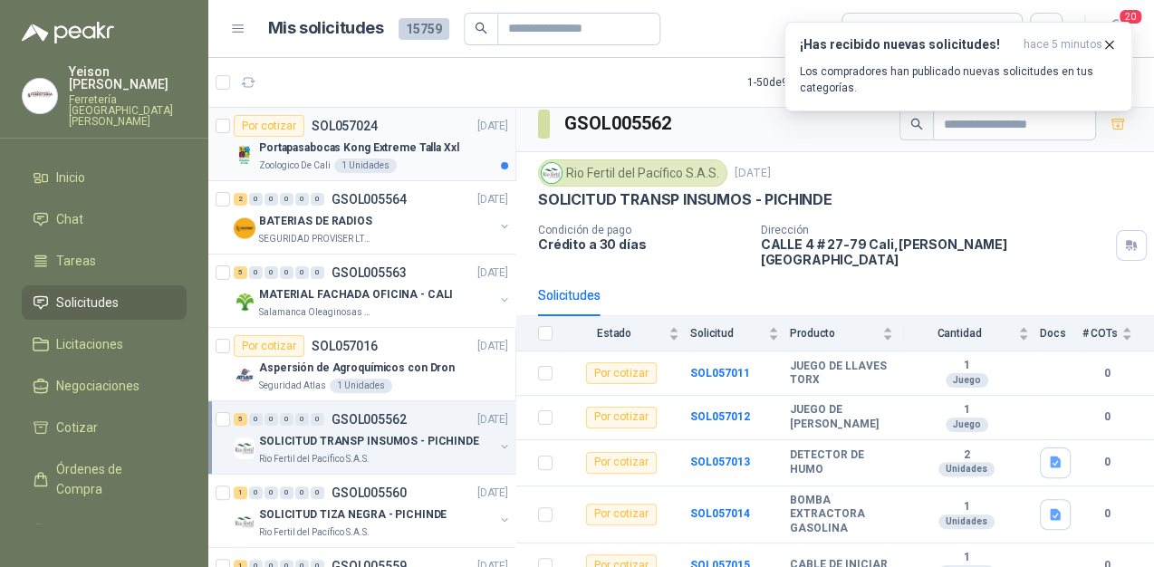
click at [391, 134] on div "Por cotizar SOL057024 [DATE]" at bounding box center [371, 126] width 274 height 22
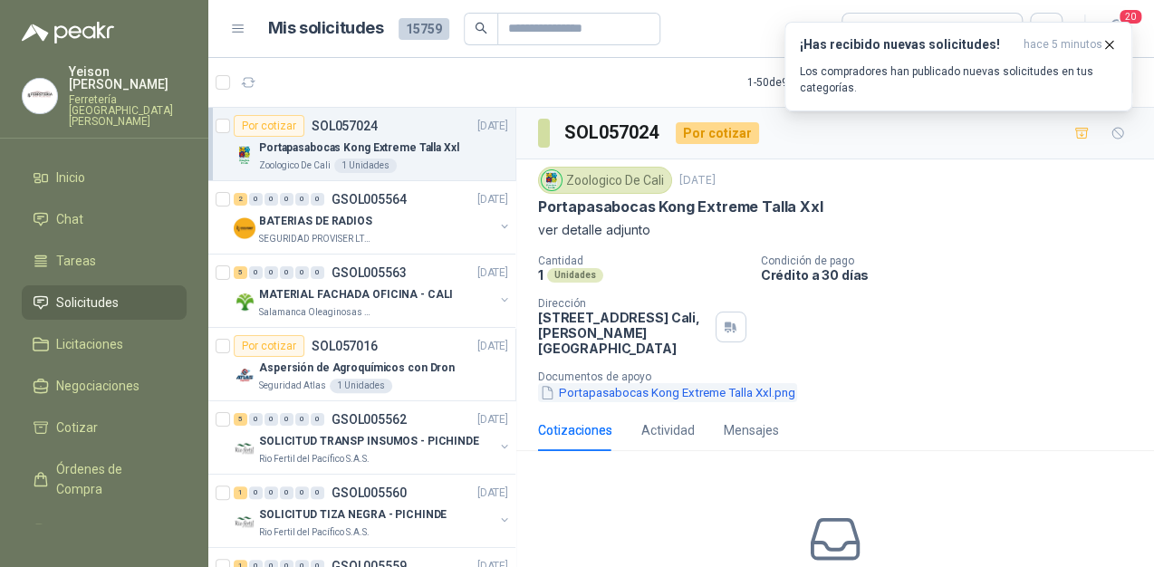
click at [589, 392] on button "Portapasabocas Kong Extreme Talla Xxl.png" at bounding box center [667, 392] width 259 height 19
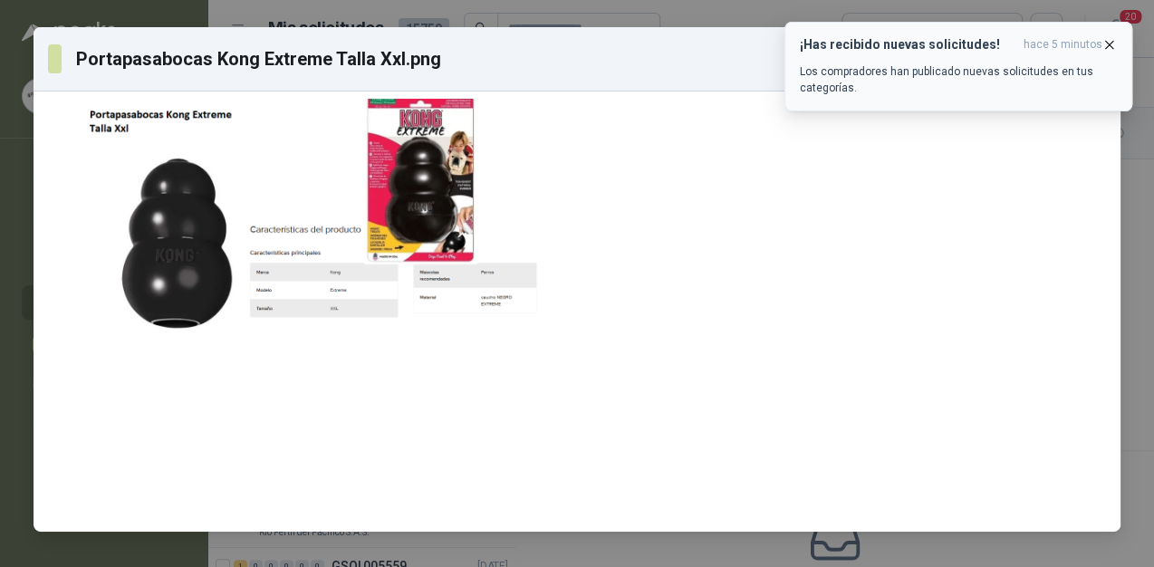
click at [1107, 49] on icon "button" at bounding box center [1108, 44] width 15 height 15
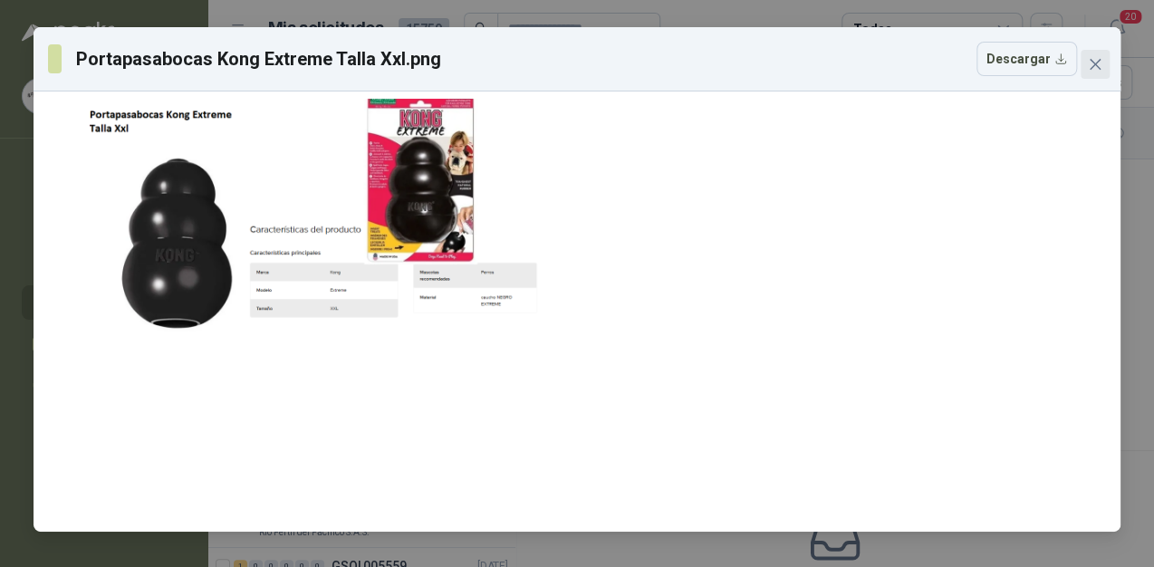
click at [1083, 55] on button "Close" at bounding box center [1094, 64] width 29 height 29
